Goal: Task Accomplishment & Management: Use online tool/utility

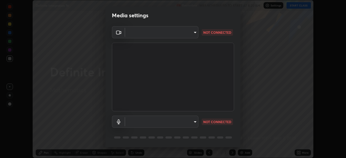
scroll to position [19, 0]
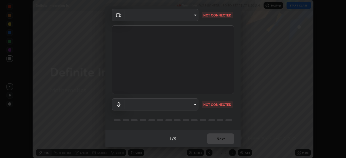
type input "5b992aa0614f8b3d4f44c2af7b6e86d68b9a4b3158581502b975f648e85978ea"
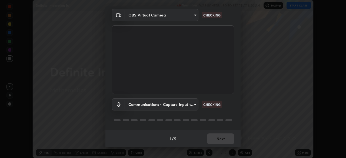
click at [192, 105] on body "Erase all Definite Integration 16 Recording WAS SCHEDULED TO START AT 8:20 AM S…" at bounding box center [173, 79] width 346 height 158
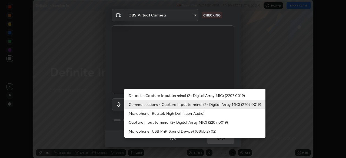
click at [194, 96] on li "Default - Capture Input terminal (2- Digital Array MIC) (2207:0019)" at bounding box center [194, 95] width 141 height 9
type input "default"
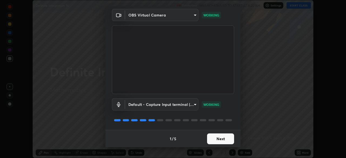
click at [219, 138] on button "Next" at bounding box center [220, 138] width 27 height 11
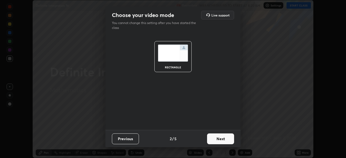
scroll to position [0, 0]
click at [219, 140] on button "Next" at bounding box center [220, 138] width 27 height 11
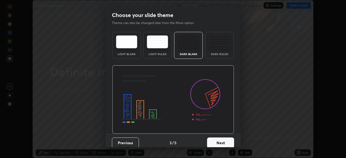
click at [222, 141] on button "Next" at bounding box center [220, 142] width 27 height 11
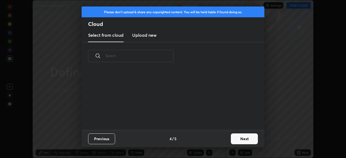
click at [239, 140] on button "Next" at bounding box center [244, 138] width 27 height 11
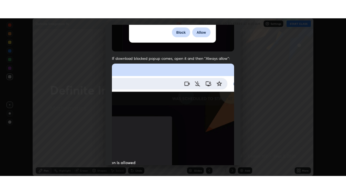
scroll to position [129, 0]
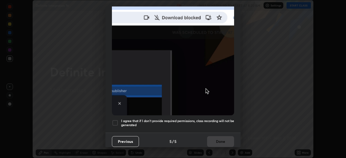
click at [213, 124] on h5 "I agree that if I don't provide required permissions, class recording will not …" at bounding box center [177, 123] width 113 height 8
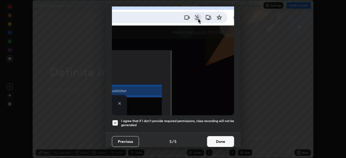
click at [219, 140] on button "Done" at bounding box center [220, 141] width 27 height 11
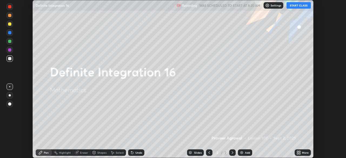
click at [295, 6] on button "START CLASS" at bounding box center [298, 5] width 24 height 6
click at [299, 153] on icon at bounding box center [299, 153] width 1 height 1
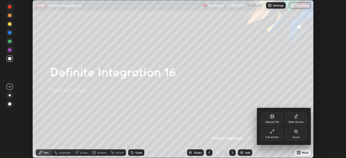
click at [275, 136] on div "Full screen" at bounding box center [271, 137] width 13 height 3
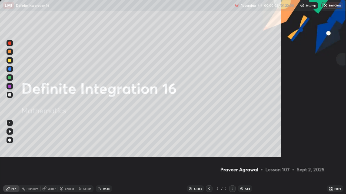
scroll to position [194, 346]
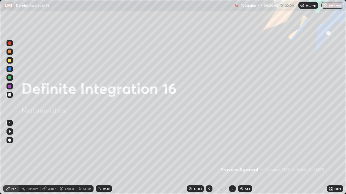
click at [241, 158] on img at bounding box center [241, 189] width 4 height 4
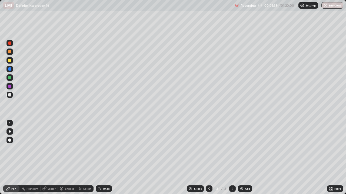
click at [11, 60] on div at bounding box center [9, 60] width 3 height 3
click at [241, 158] on img at bounding box center [241, 189] width 4 height 4
click at [11, 95] on div at bounding box center [9, 94] width 3 height 3
click at [12, 63] on div at bounding box center [9, 60] width 6 height 6
click at [11, 77] on div at bounding box center [9, 77] width 3 height 3
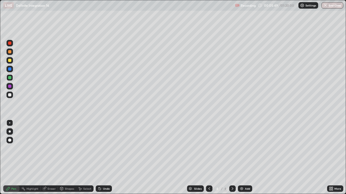
click at [12, 52] on div at bounding box center [9, 52] width 6 height 6
click at [11, 69] on div at bounding box center [9, 68] width 3 height 3
click at [10, 60] on div at bounding box center [9, 60] width 3 height 3
click at [241, 158] on img at bounding box center [241, 189] width 4 height 4
click at [11, 96] on div at bounding box center [9, 94] width 3 height 3
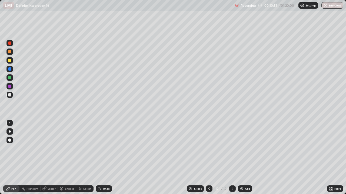
click at [11, 61] on div at bounding box center [9, 60] width 3 height 3
click at [11, 78] on div at bounding box center [9, 77] width 3 height 3
click at [11, 69] on div at bounding box center [9, 68] width 3 height 3
click at [10, 52] on div at bounding box center [9, 51] width 3 height 3
click at [11, 96] on div at bounding box center [9, 95] width 6 height 6
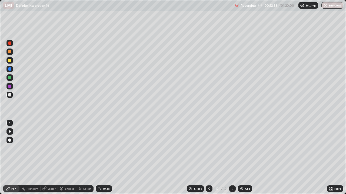
click at [11, 61] on div at bounding box center [9, 60] width 6 height 6
click at [241, 158] on img at bounding box center [241, 189] width 4 height 4
click at [11, 96] on div at bounding box center [9, 94] width 3 height 3
click at [11, 61] on div at bounding box center [9, 60] width 3 height 3
click at [96, 158] on div "Undo" at bounding box center [104, 189] width 16 height 6
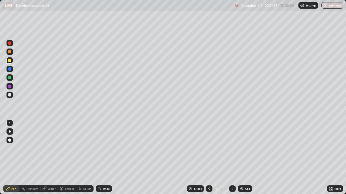
click at [240, 158] on img at bounding box center [241, 189] width 4 height 4
click at [10, 96] on div at bounding box center [9, 94] width 3 height 3
click at [10, 60] on div at bounding box center [9, 60] width 3 height 3
click at [11, 78] on div at bounding box center [9, 77] width 3 height 3
click at [11, 70] on div at bounding box center [9, 68] width 3 height 3
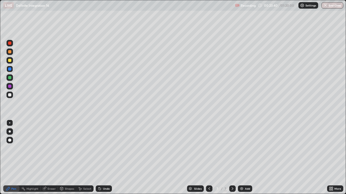
click at [11, 95] on div at bounding box center [9, 94] width 3 height 3
click at [11, 52] on div at bounding box center [9, 51] width 3 height 3
click at [34, 158] on div "Highlight" at bounding box center [32, 189] width 12 height 3
click at [53, 158] on div "Eraser" at bounding box center [52, 189] width 8 height 3
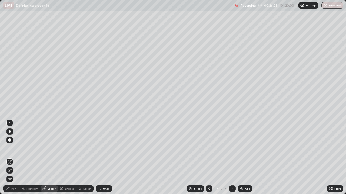
click at [17, 158] on div "Pen" at bounding box center [11, 189] width 16 height 6
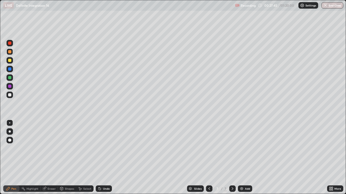
click at [241, 158] on img at bounding box center [241, 189] width 4 height 4
click at [10, 95] on div at bounding box center [9, 94] width 3 height 3
click at [101, 158] on icon at bounding box center [99, 189] width 4 height 4
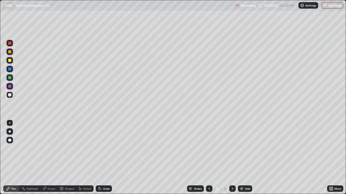
click at [99, 158] on icon at bounding box center [100, 189] width 2 height 2
click at [98, 158] on icon at bounding box center [99, 189] width 4 height 4
click at [99, 158] on icon at bounding box center [100, 189] width 2 height 2
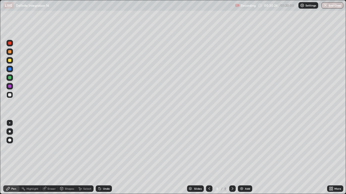
click at [99, 158] on icon at bounding box center [100, 189] width 2 height 2
click at [11, 61] on div at bounding box center [9, 60] width 3 height 3
click at [11, 78] on div at bounding box center [9, 77] width 3 height 3
click at [9, 69] on div at bounding box center [9, 68] width 3 height 3
click at [10, 95] on div at bounding box center [9, 94] width 3 height 3
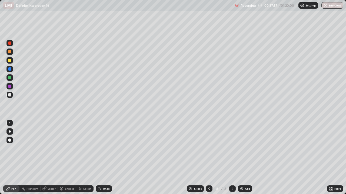
click at [242, 158] on img at bounding box center [241, 189] width 4 height 4
click at [241, 158] on img at bounding box center [241, 189] width 4 height 4
click at [9, 61] on div at bounding box center [9, 60] width 3 height 3
click at [103, 158] on div "Undo" at bounding box center [106, 189] width 7 height 3
click at [104, 158] on div "Undo" at bounding box center [106, 189] width 7 height 3
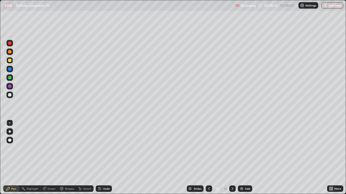
click at [107, 158] on div "Undo" at bounding box center [106, 189] width 7 height 3
click at [11, 77] on div at bounding box center [9, 77] width 3 height 3
click at [240, 158] on img at bounding box center [241, 189] width 4 height 4
click at [12, 94] on div at bounding box center [9, 95] width 6 height 6
click at [10, 61] on div at bounding box center [9, 60] width 3 height 3
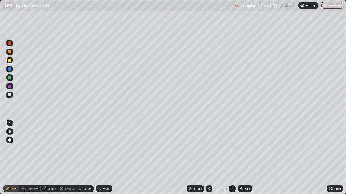
click at [11, 78] on div at bounding box center [9, 77] width 3 height 3
click at [10, 69] on div at bounding box center [9, 68] width 3 height 3
click at [241, 158] on img at bounding box center [241, 189] width 4 height 4
click at [11, 95] on div at bounding box center [9, 94] width 3 height 3
click at [10, 60] on div at bounding box center [9, 60] width 3 height 3
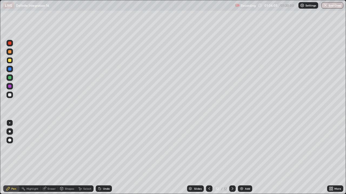
click at [13, 79] on div at bounding box center [9, 77] width 9 height 9
click at [241, 158] on img at bounding box center [241, 189] width 4 height 4
click at [11, 95] on div at bounding box center [9, 94] width 3 height 3
click at [334, 5] on button "End Class" at bounding box center [332, 5] width 21 height 6
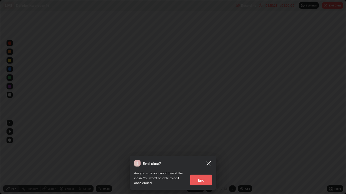
click at [202, 158] on button "End" at bounding box center [201, 180] width 22 height 11
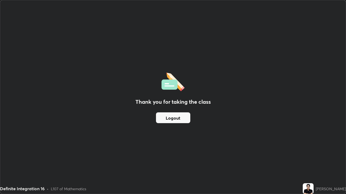
click at [173, 119] on button "Logout" at bounding box center [173, 118] width 34 height 11
